Goal: Information Seeking & Learning: Understand process/instructions

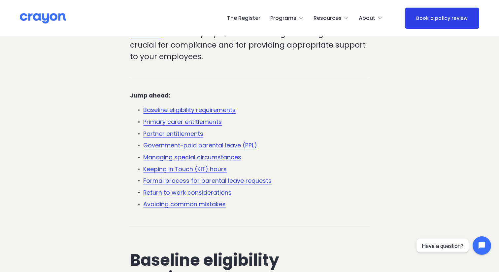
click at [171, 167] on link "Keeping in Touch (KIT) hours" at bounding box center [185, 169] width 84 height 8
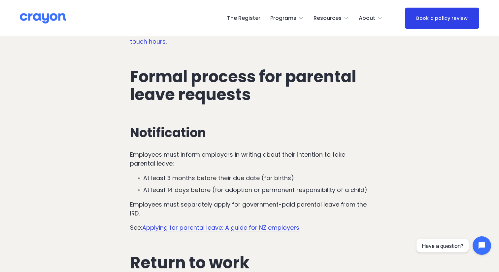
scroll to position [2135, 0]
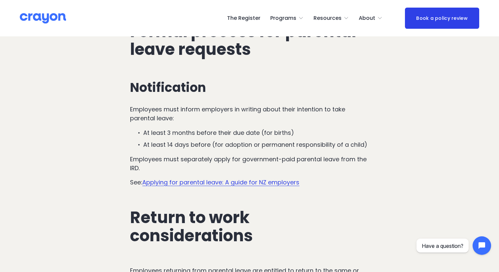
click at [233, 178] on link "Applying for parental leave: A guide for NZ employers" at bounding box center [220, 182] width 157 height 8
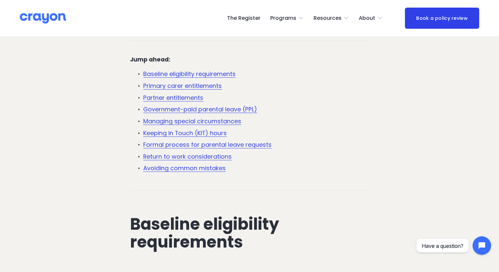
scroll to position [269, 0]
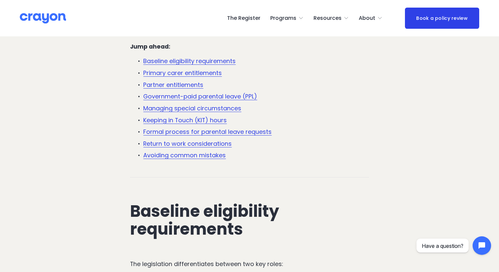
click at [209, 154] on link "Avoiding common mistakes" at bounding box center [184, 155] width 83 height 8
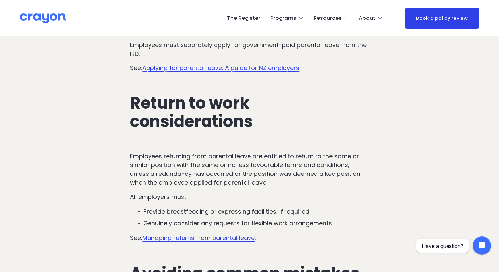
scroll to position [2248, 0]
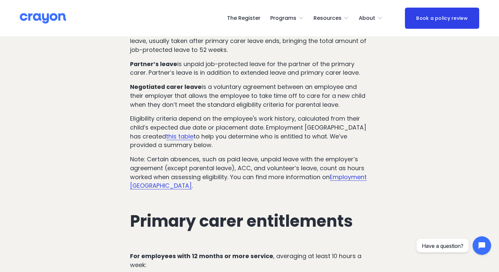
scroll to position [799, 0]
